Goal: Task Accomplishment & Management: Manage account settings

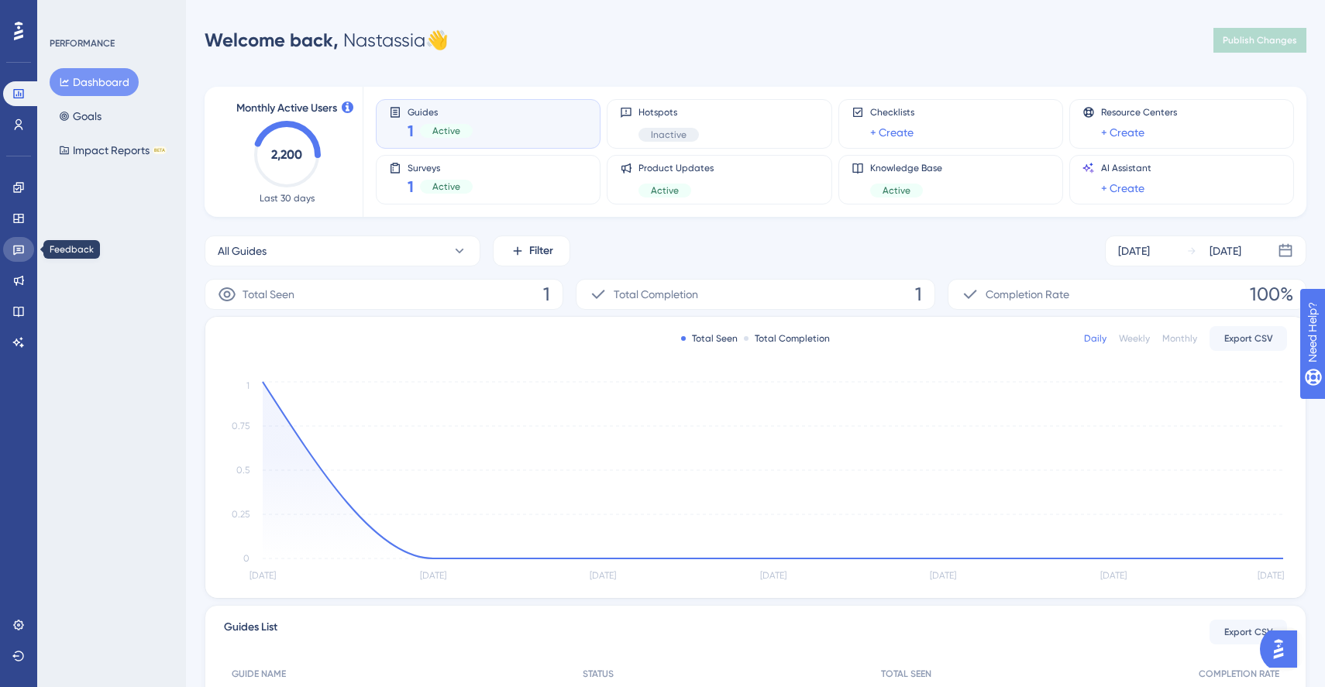
click at [15, 256] on link at bounding box center [18, 249] width 31 height 25
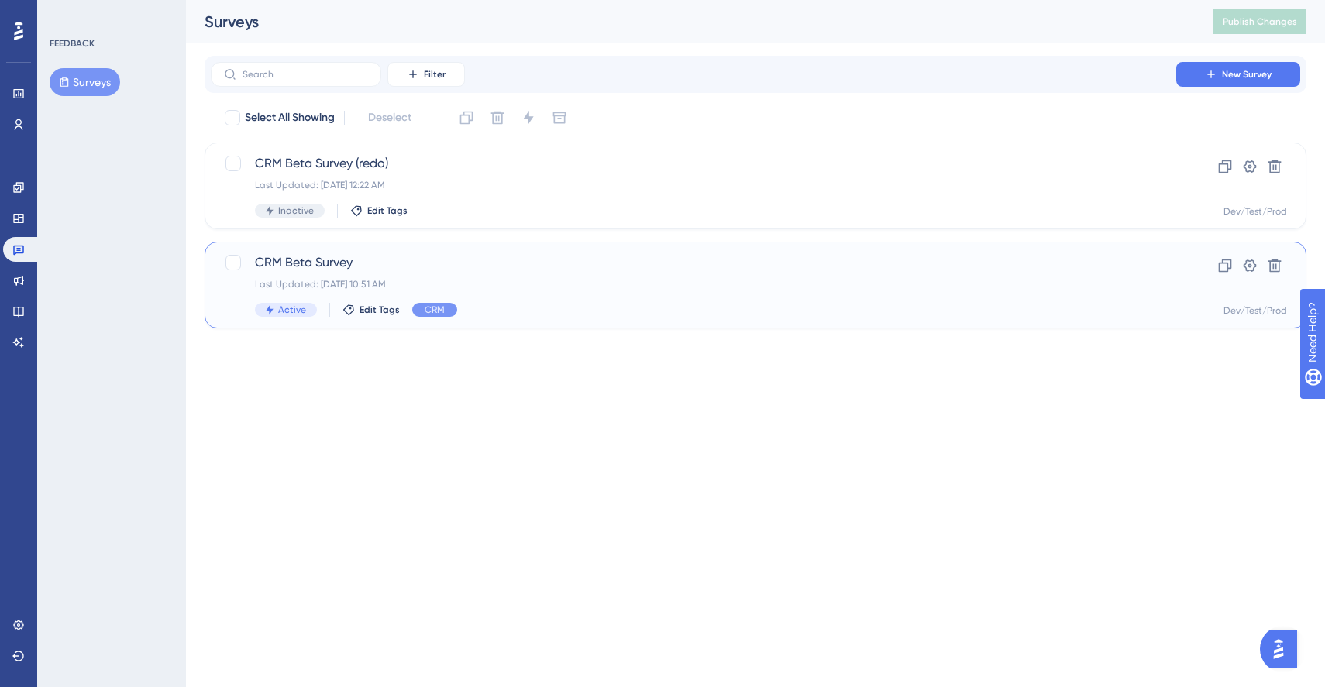
click at [404, 286] on div "Last Updated: [DATE] 10:51 AM" at bounding box center [693, 284] width 877 height 12
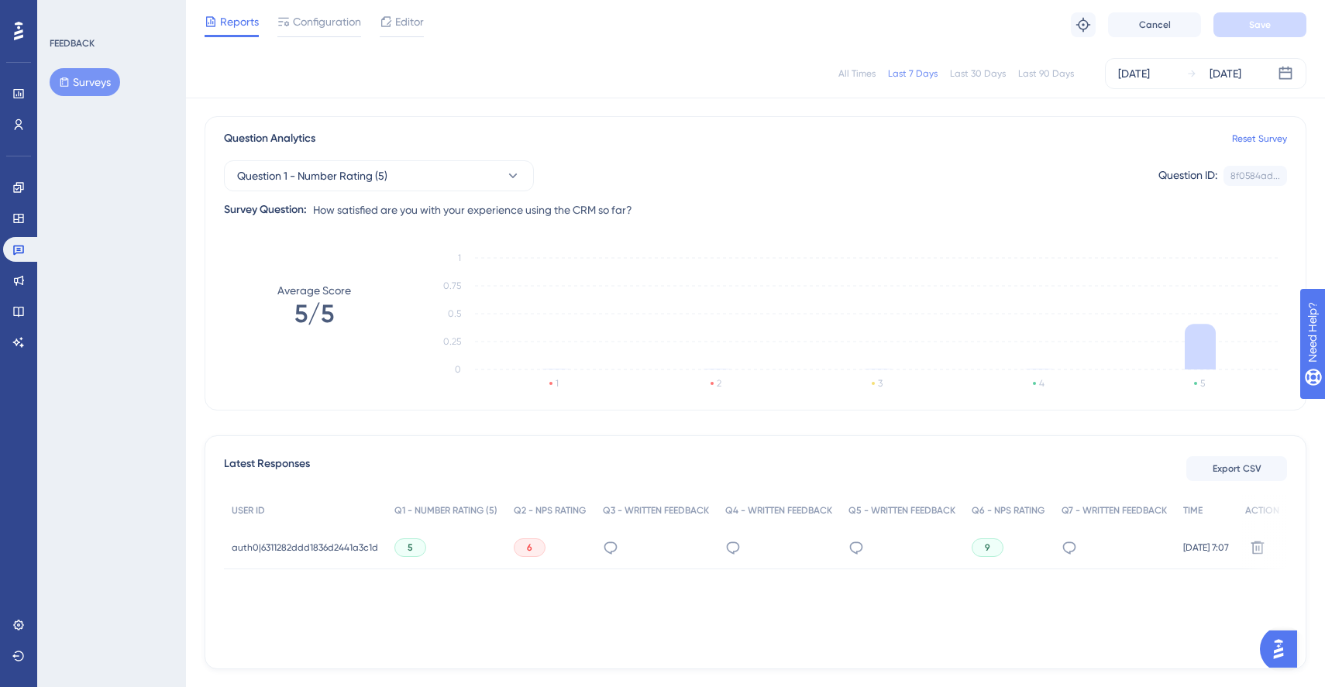
scroll to position [163, 0]
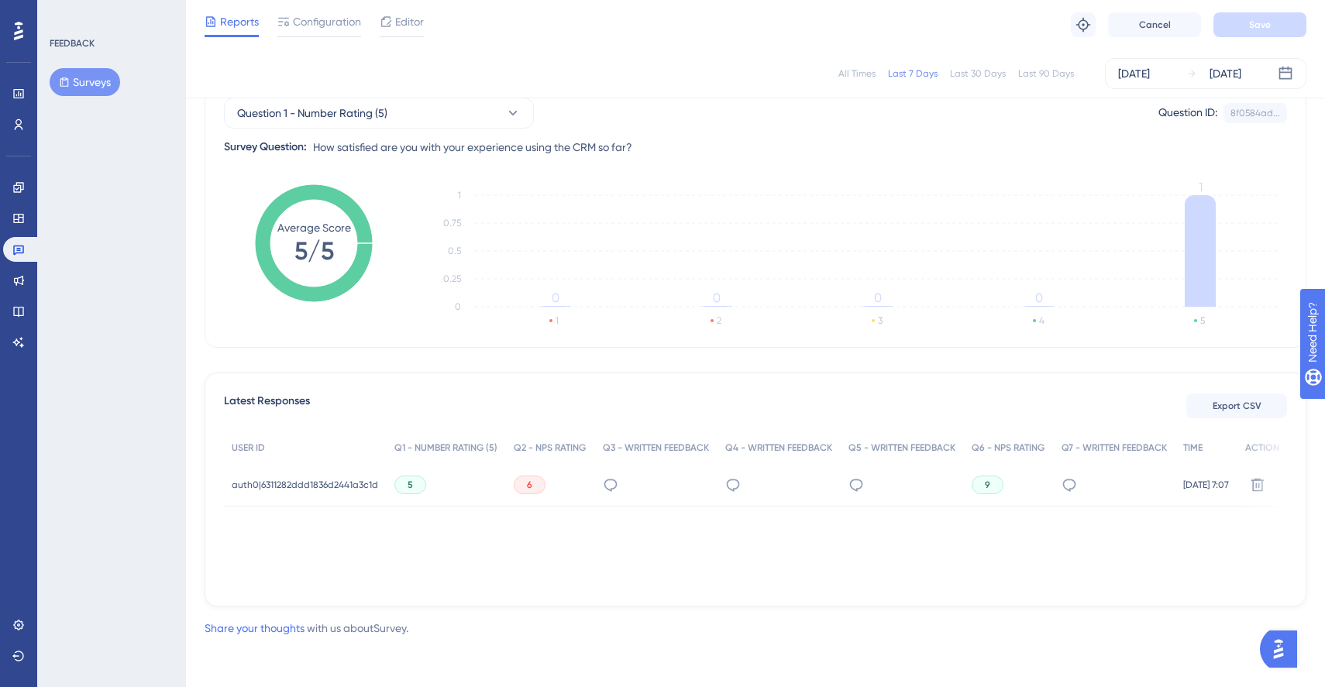
click at [955, 78] on div "Last 30 Days" at bounding box center [978, 73] width 56 height 12
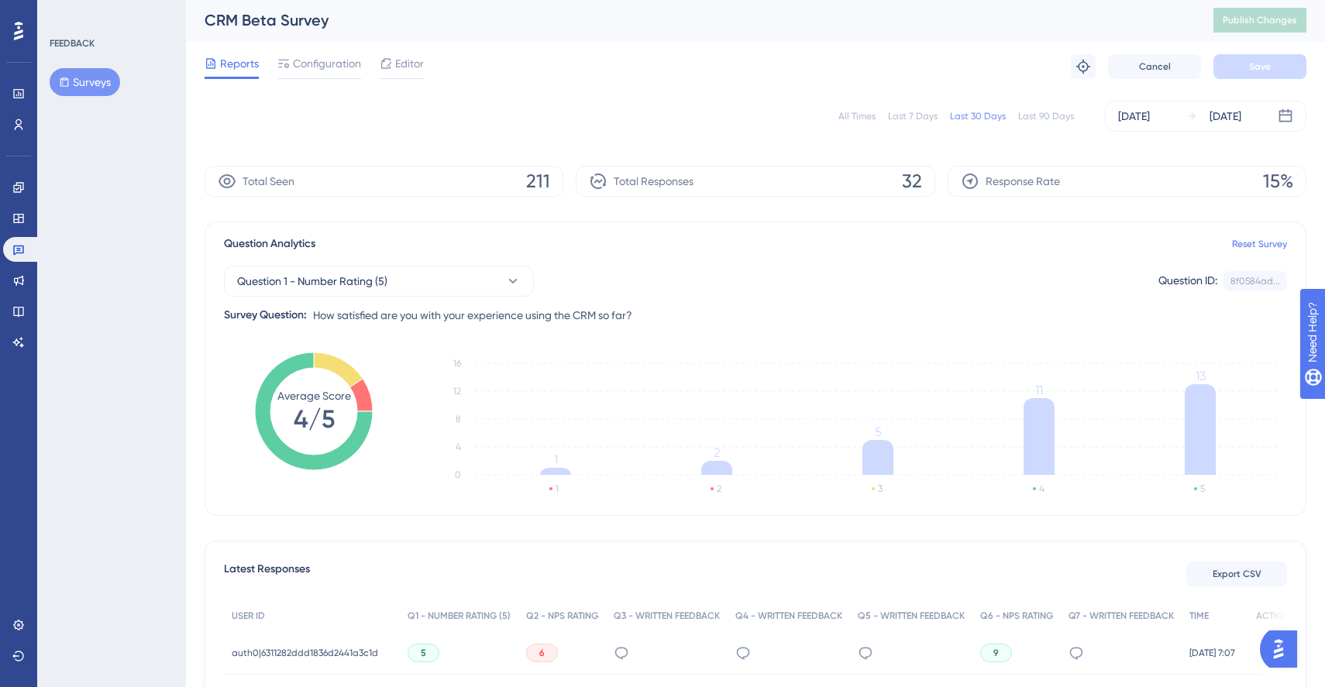
scroll to position [0, 0]
click at [328, 63] on span "Configuration" at bounding box center [327, 65] width 68 height 19
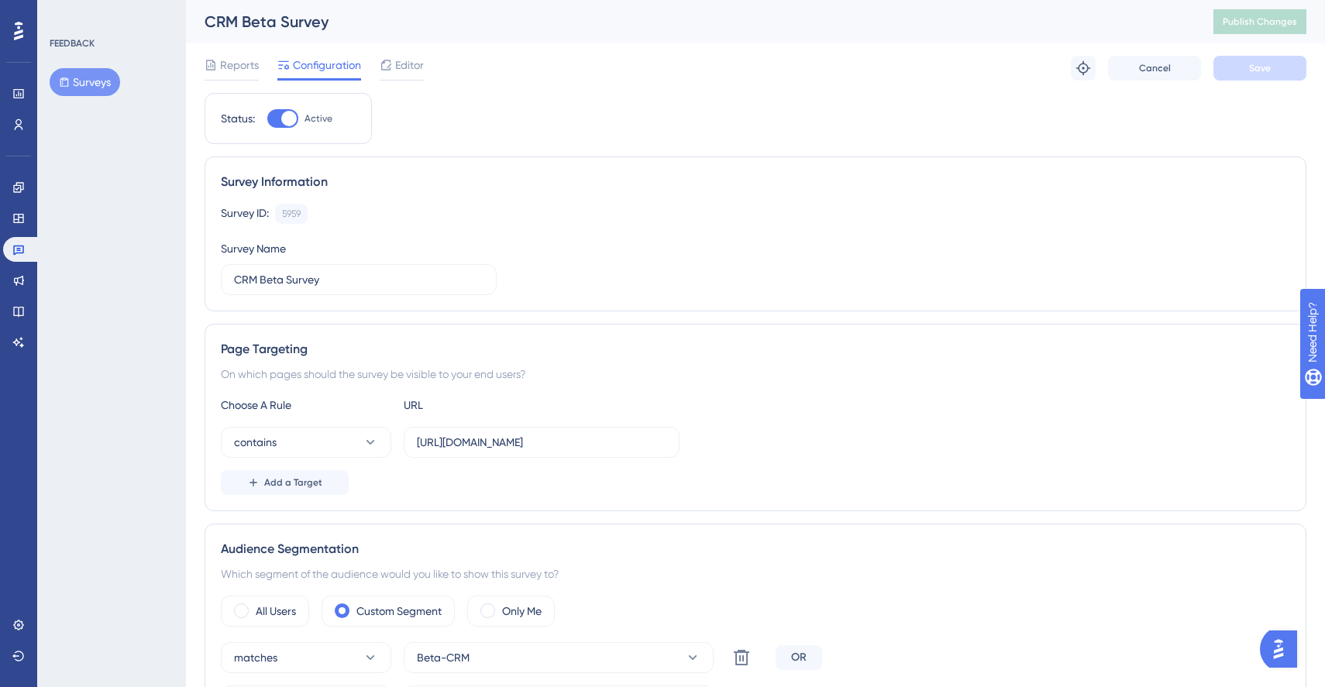
click at [290, 122] on div at bounding box center [288, 118] width 15 height 15
click at [267, 119] on input "Active" at bounding box center [266, 119] width 1 height 1
checkbox input "false"
click at [1260, 78] on button "Save" at bounding box center [1259, 68] width 93 height 25
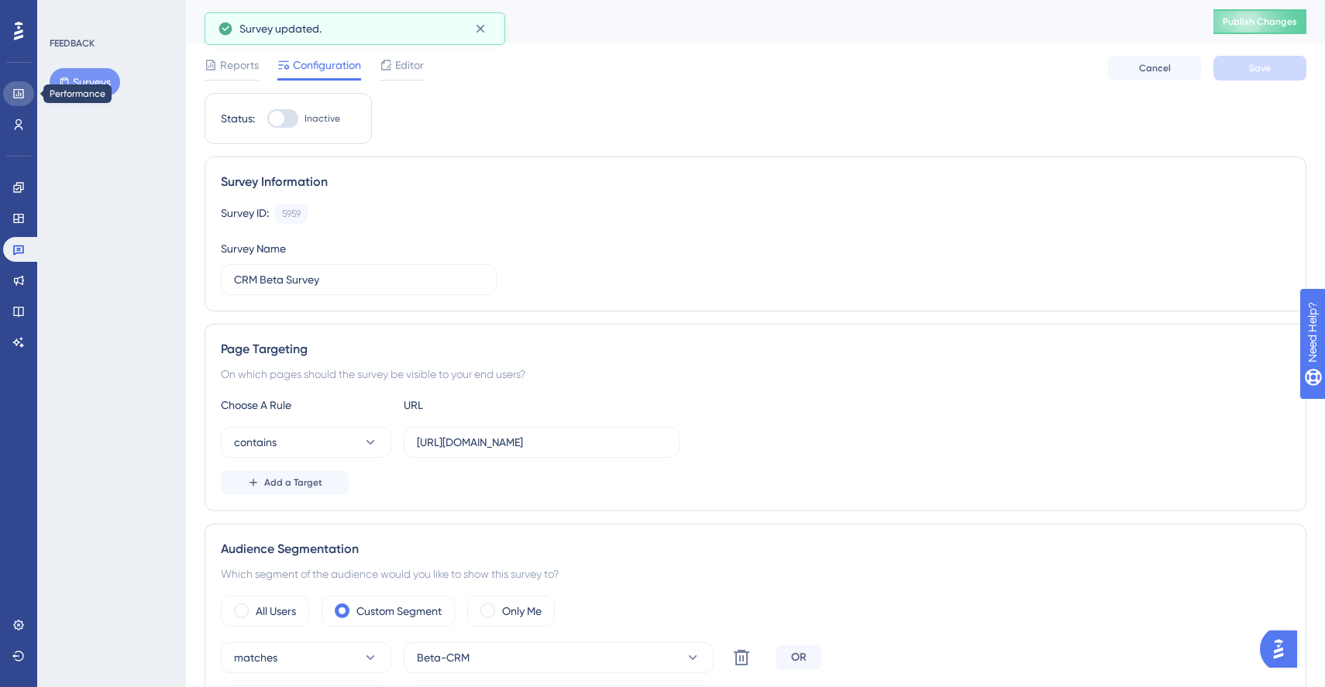
click at [17, 95] on icon at bounding box center [18, 94] width 12 height 12
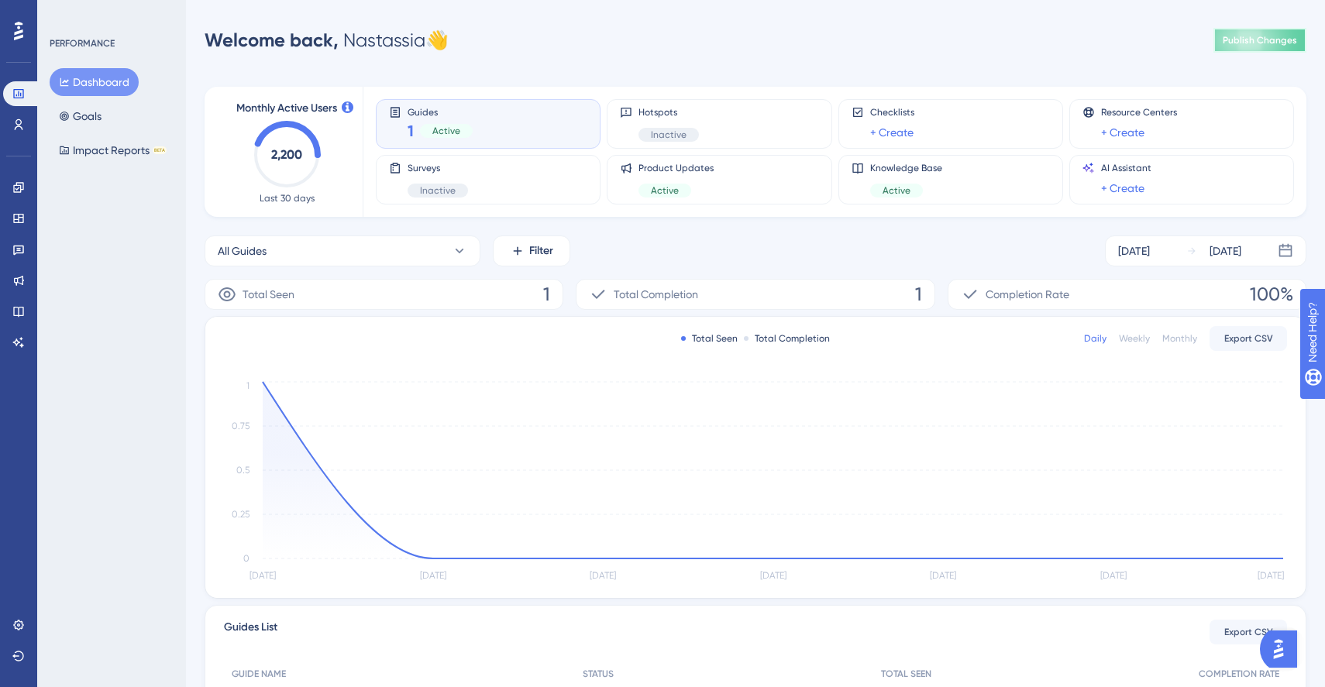
click at [1253, 51] on button "Publish Changes" at bounding box center [1259, 40] width 93 height 25
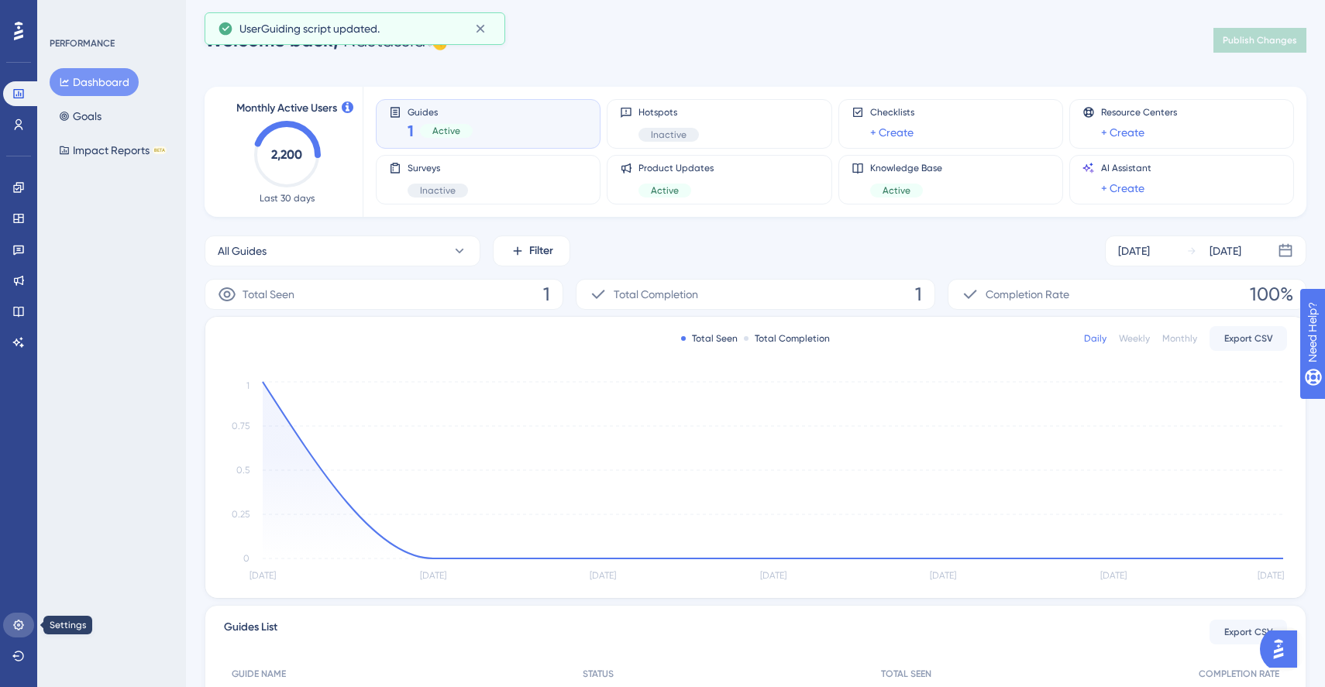
click at [16, 629] on icon at bounding box center [18, 625] width 12 height 12
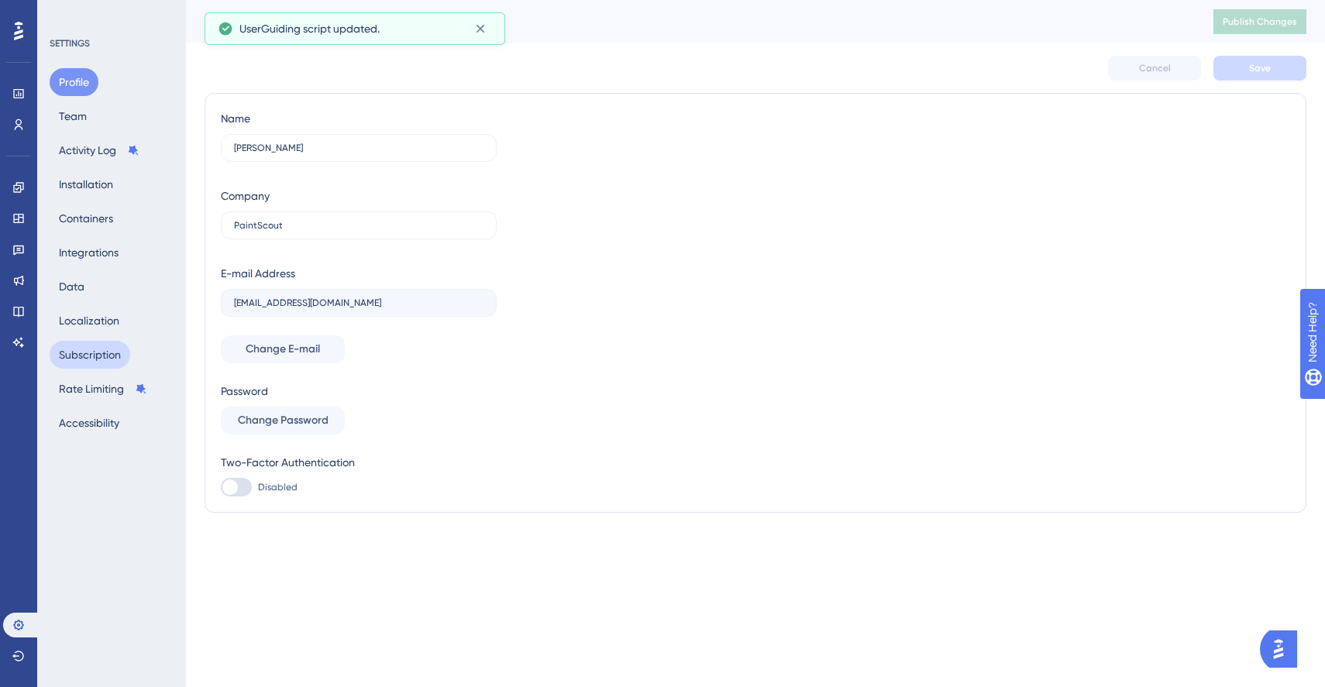
click at [78, 354] on button "Subscription" at bounding box center [90, 355] width 81 height 28
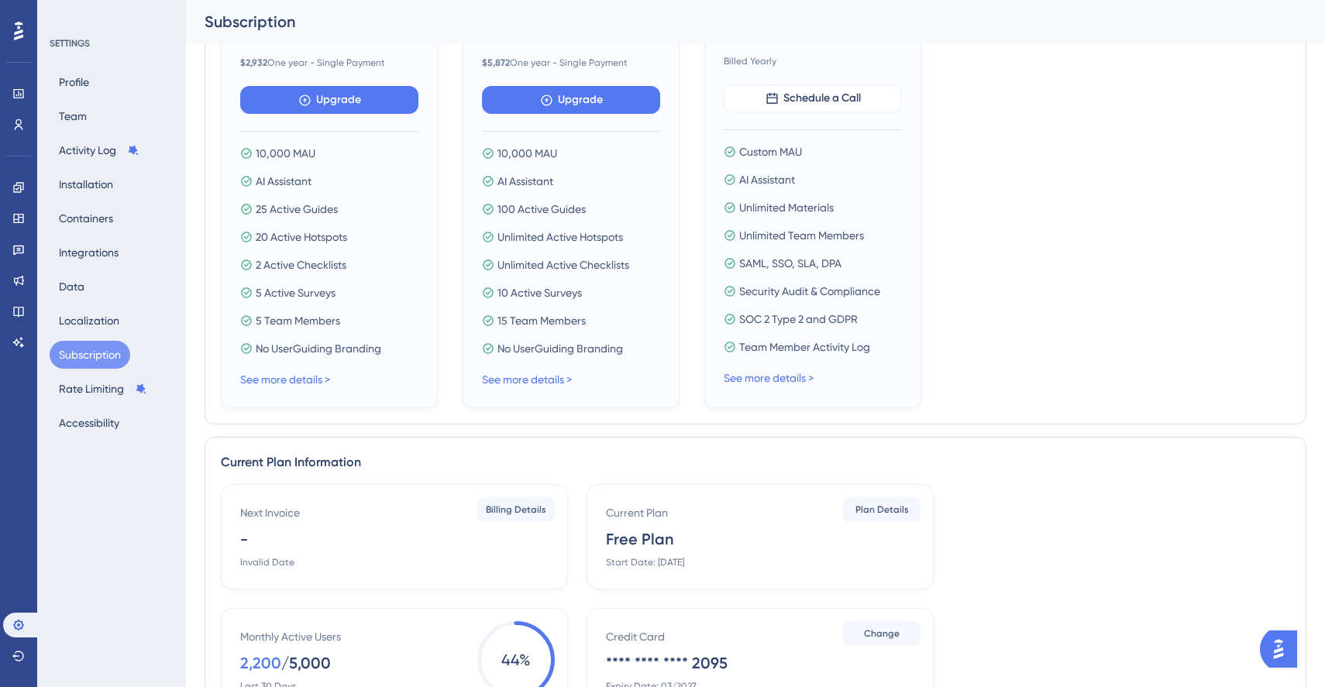
scroll to position [309, 0]
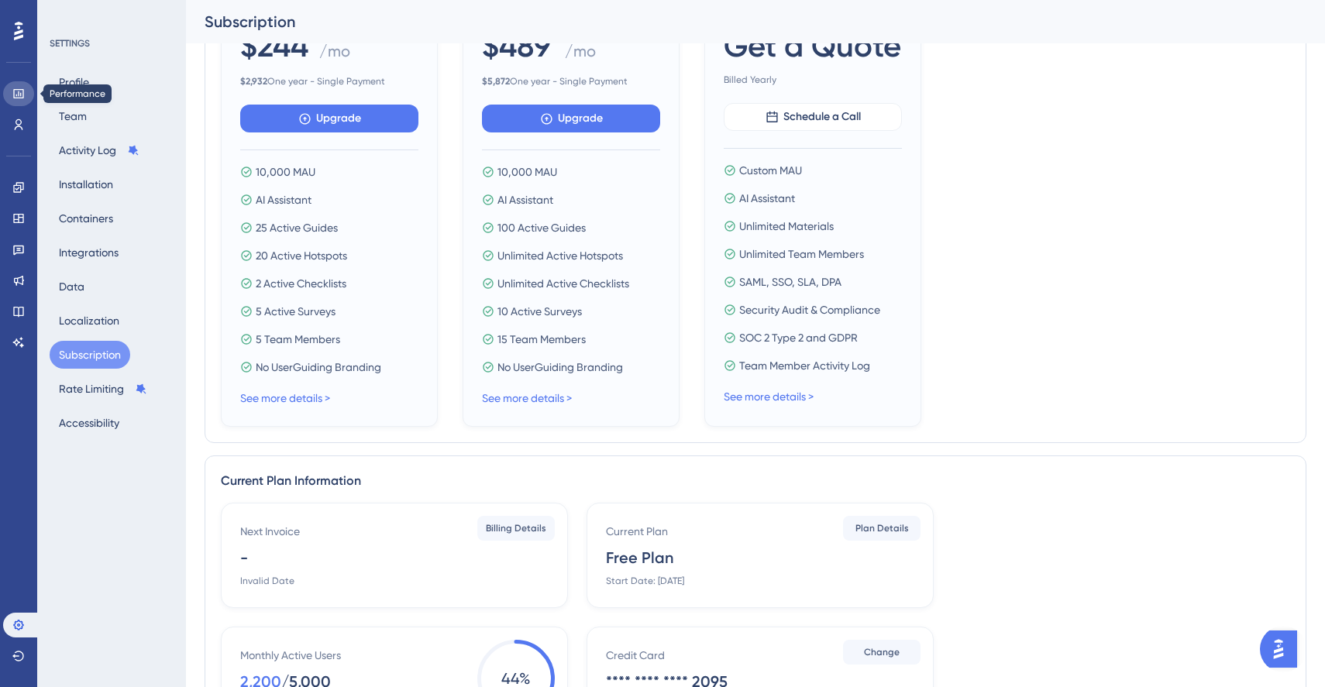
click at [22, 92] on icon at bounding box center [18, 93] width 10 height 9
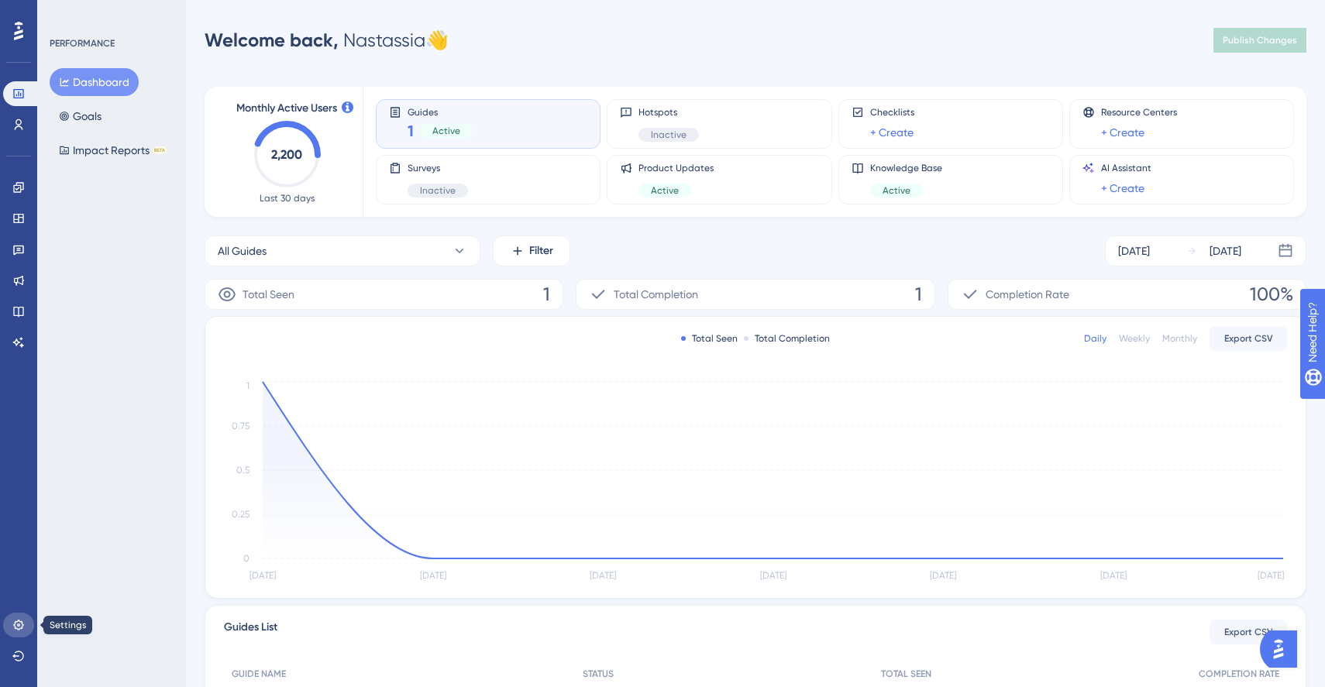
click at [25, 620] on link at bounding box center [18, 625] width 31 height 25
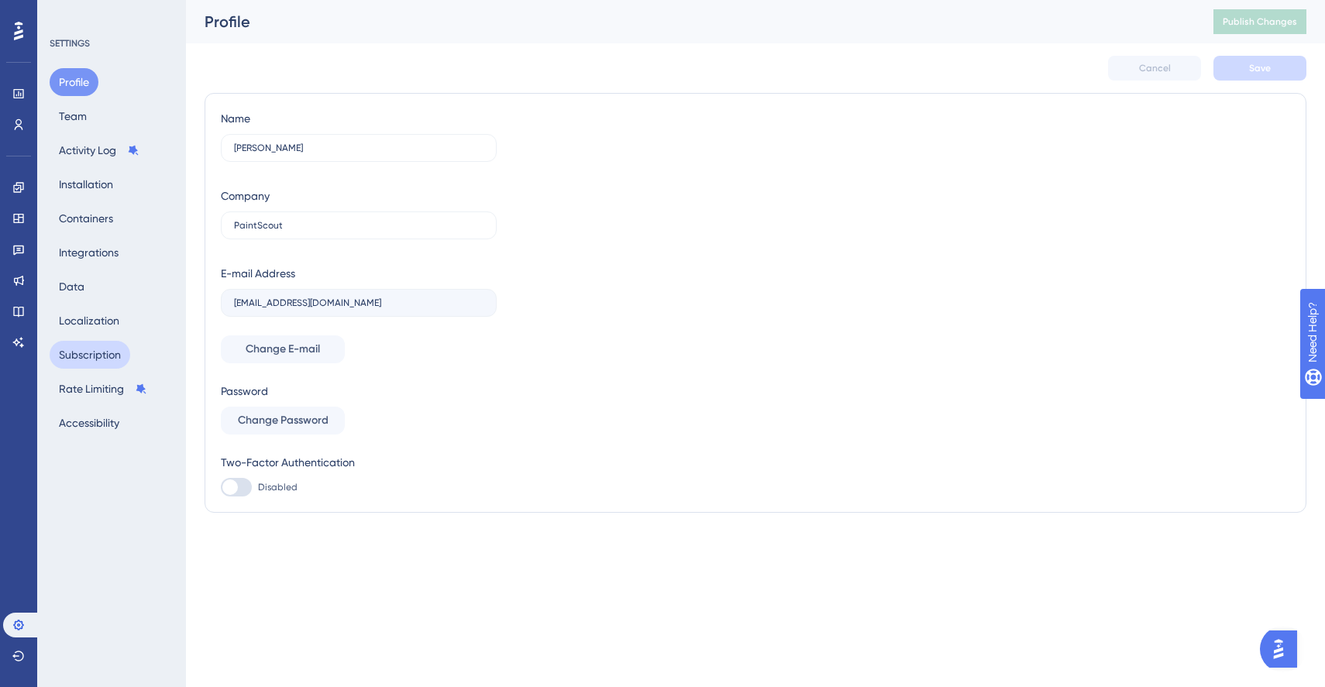
click at [77, 346] on button "Subscription" at bounding box center [90, 355] width 81 height 28
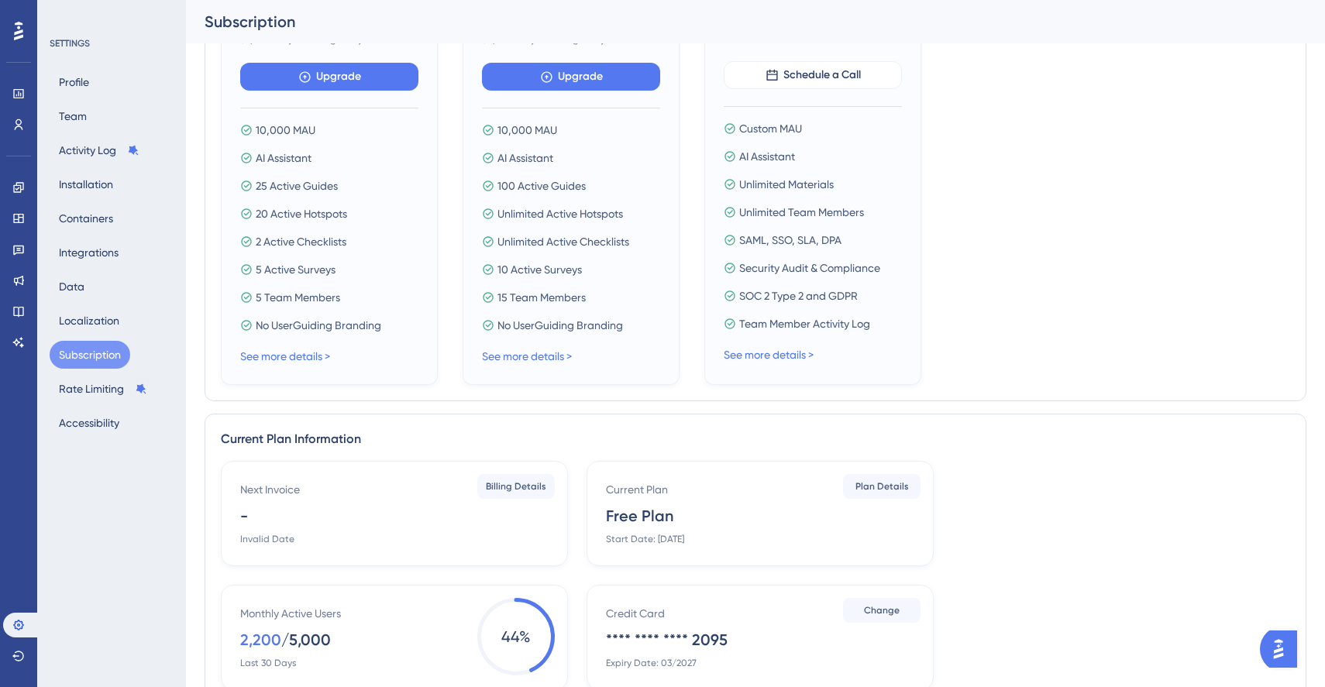
scroll to position [556, 0]
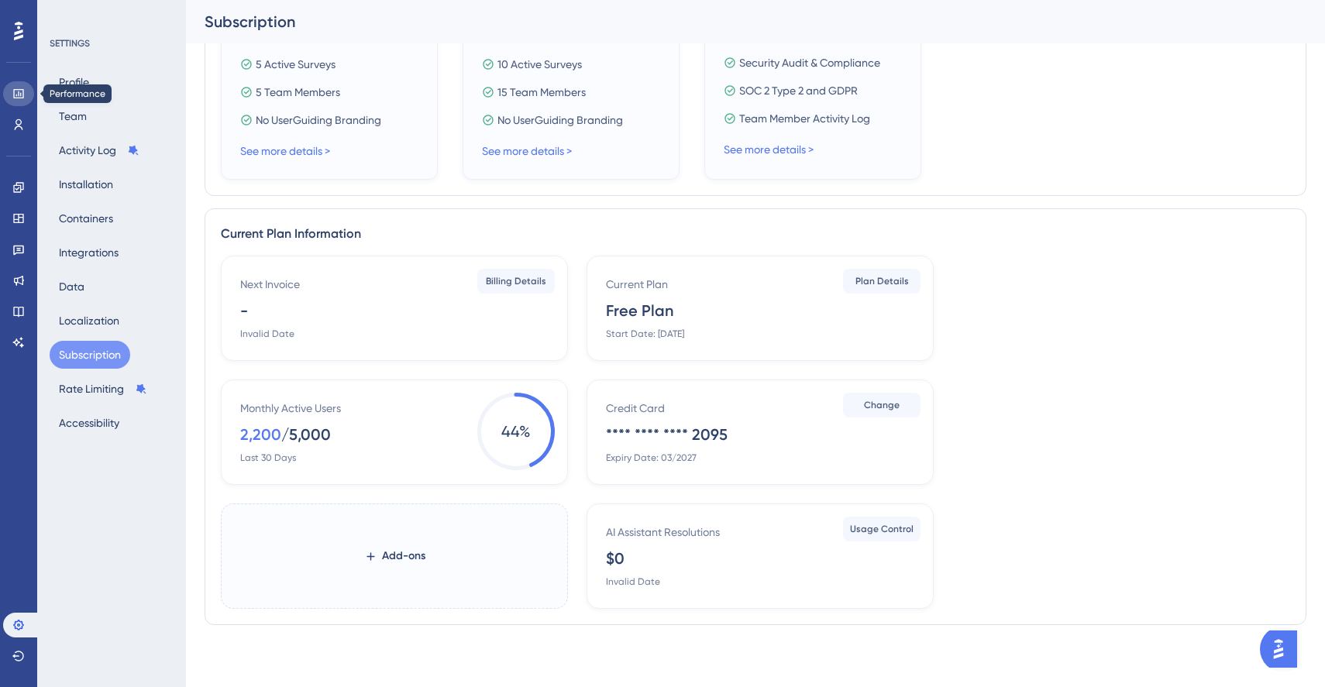
click at [21, 99] on icon at bounding box center [18, 94] width 12 height 12
